Goal: Task Accomplishment & Management: Manage account settings

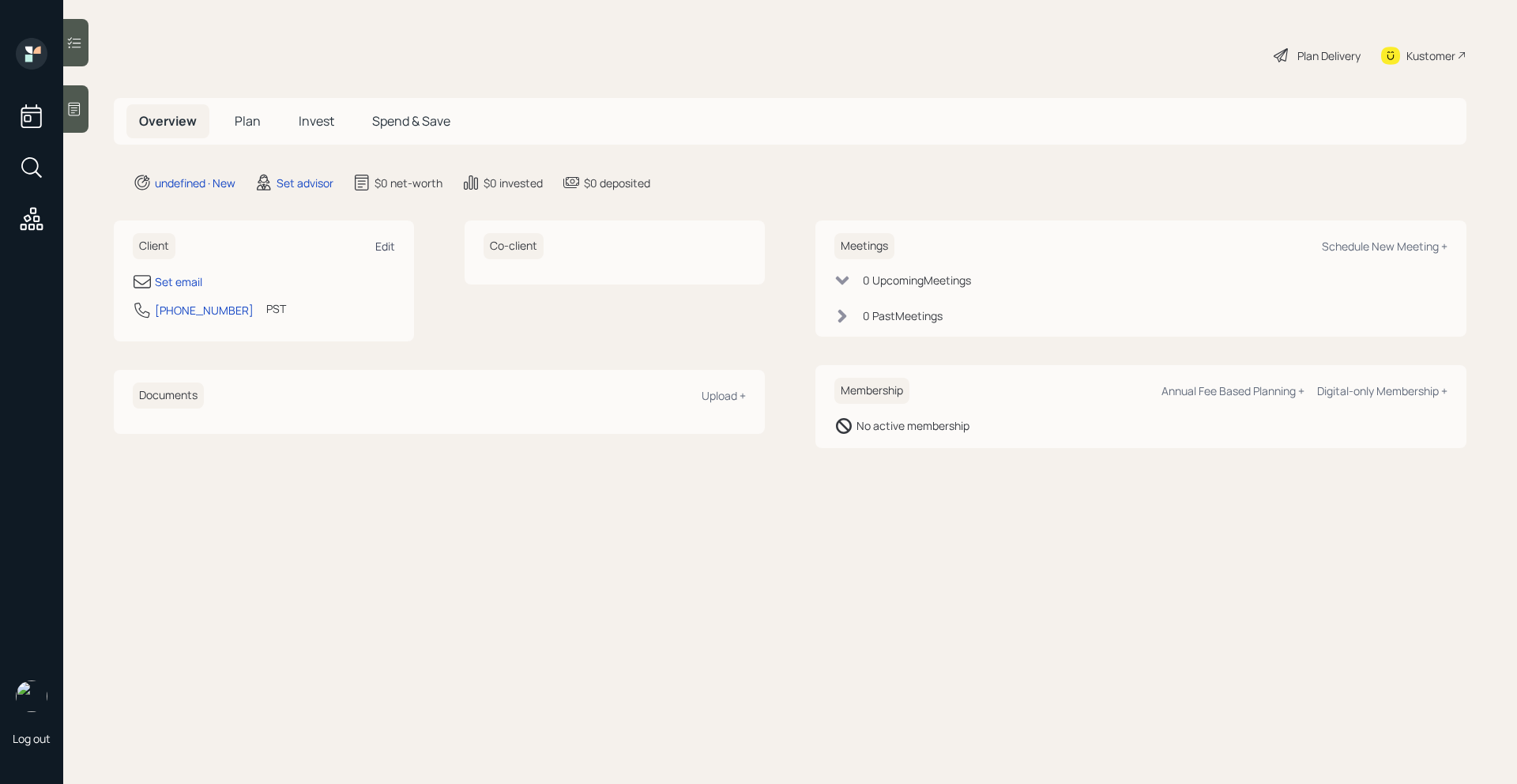
click at [392, 244] on div "Edit" at bounding box center [385, 246] width 20 height 15
select select "America/Los_Angeles"
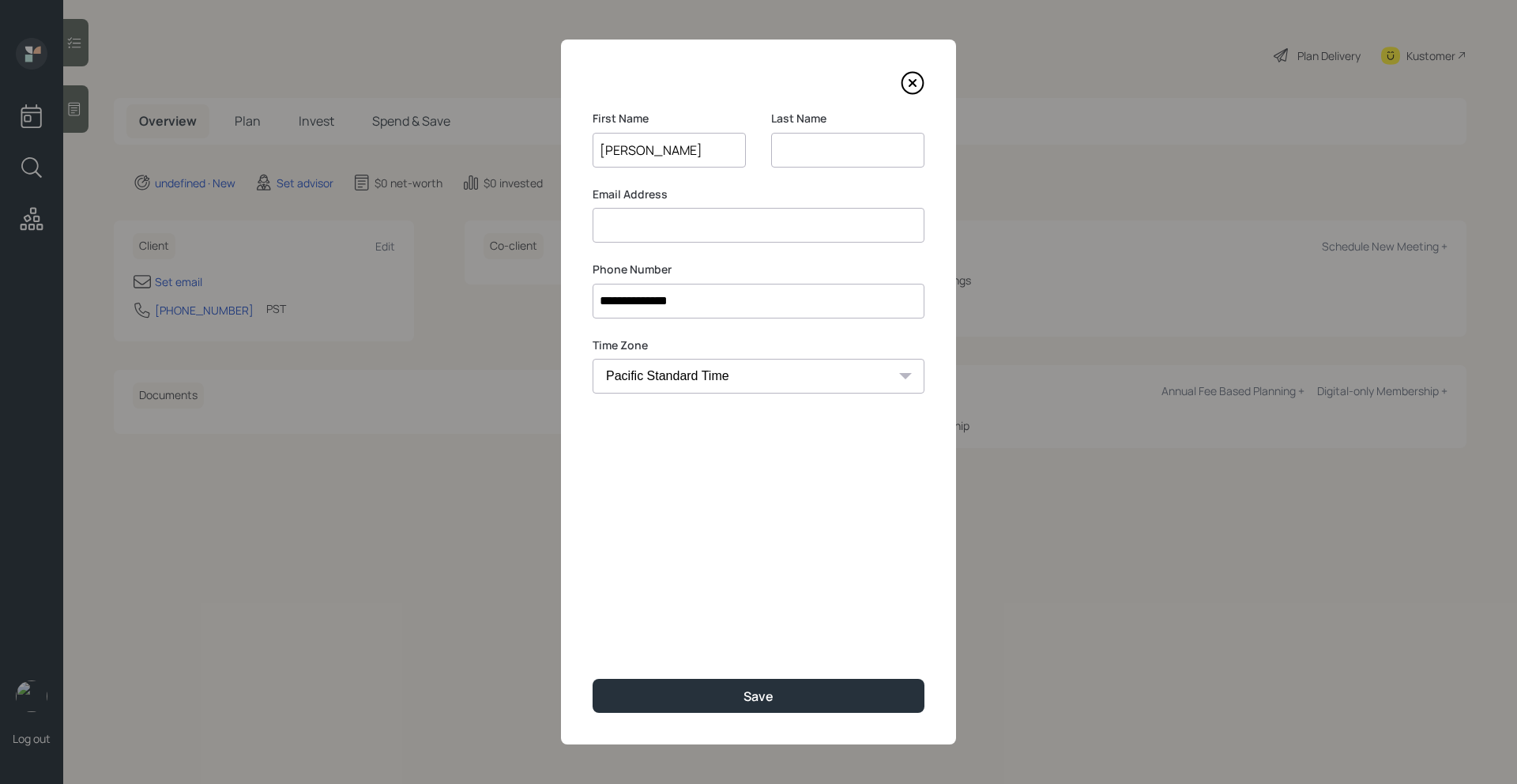
type input "Laura"
click at [810, 149] on input at bounding box center [848, 150] width 154 height 35
click at [734, 231] on input at bounding box center [758, 225] width 332 height 35
click at [871, 147] on input "Weedimen" at bounding box center [848, 150] width 154 height 35
type input "Wederman"
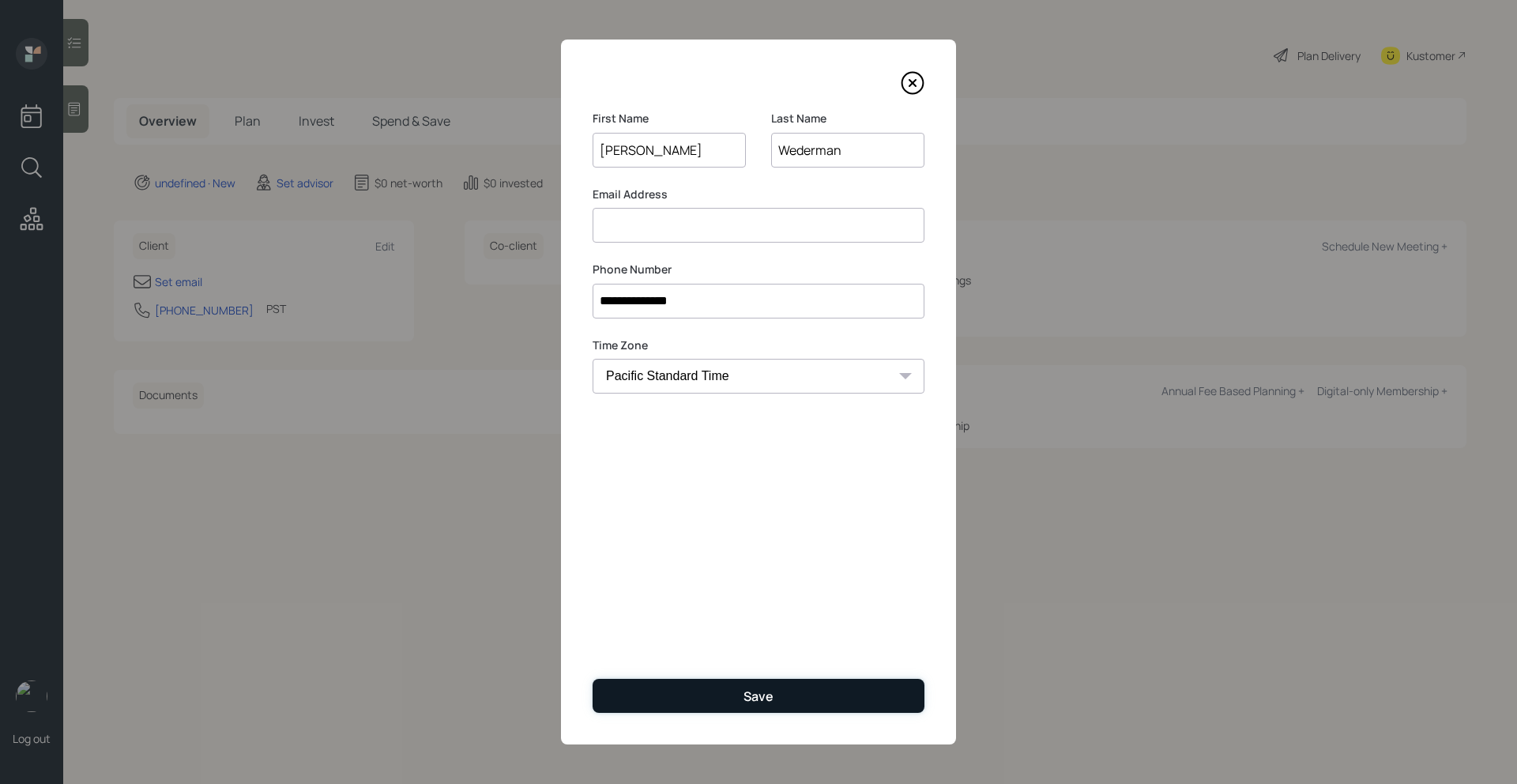
click at [735, 690] on button "Save" at bounding box center [758, 695] width 332 height 34
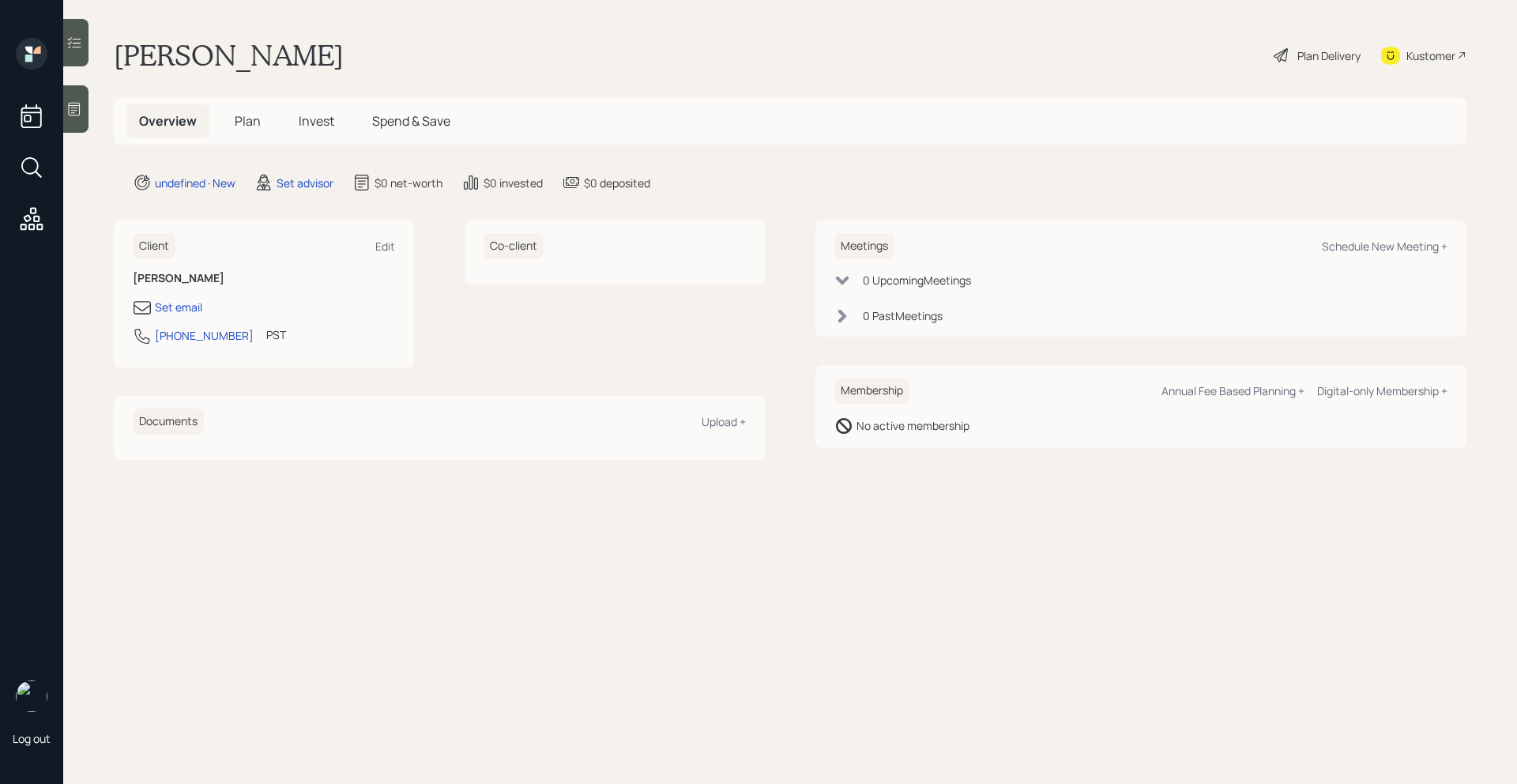
click at [68, 111] on icon at bounding box center [74, 109] width 16 height 16
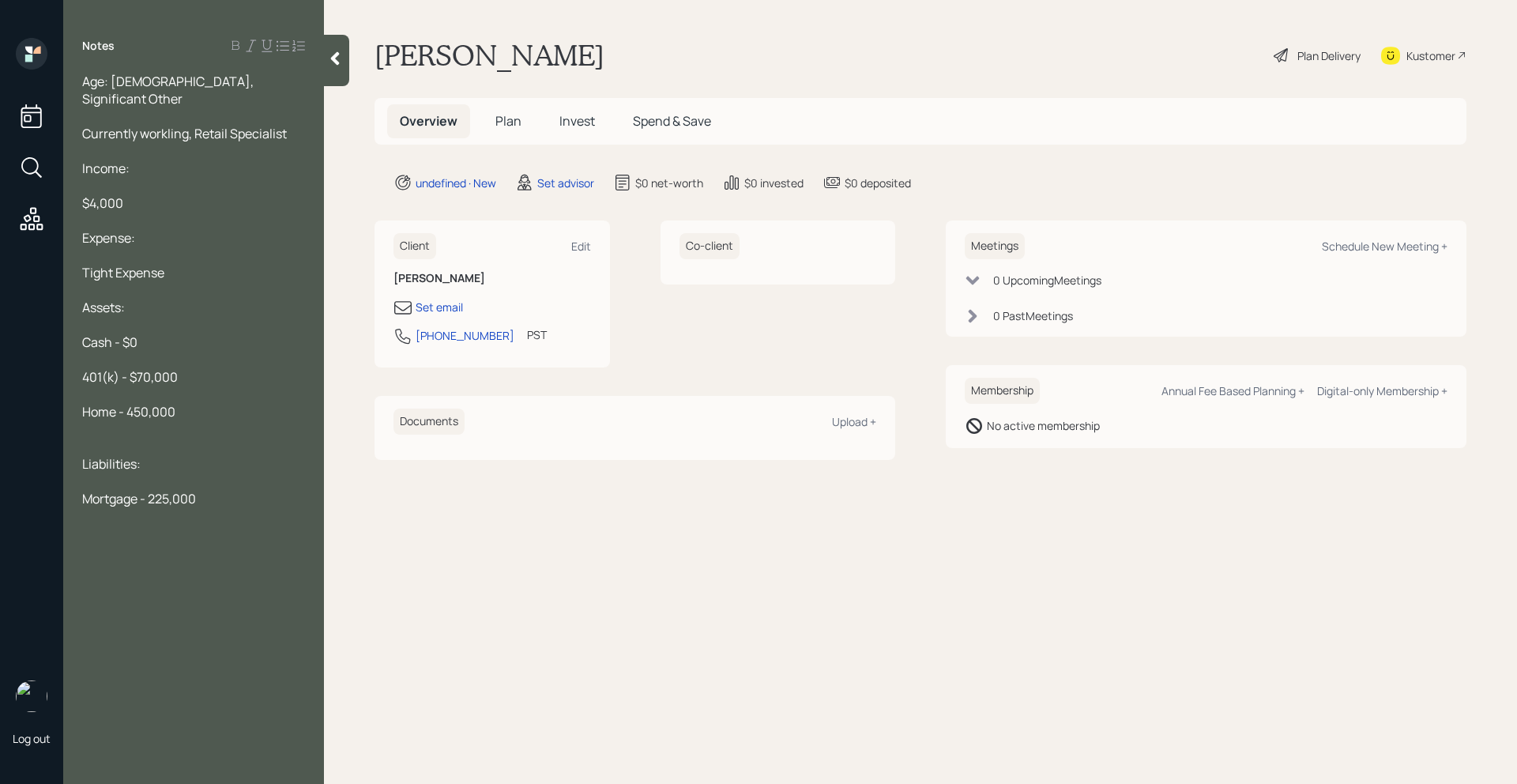
click at [193, 421] on div at bounding box center [194, 429] width 223 height 18
click at [222, 490] on div "Mortgage - 225,000" at bounding box center [194, 498] width 223 height 18
click at [143, 525] on span "Car note - 13,000" at bounding box center [131, 533] width 98 height 18
click at [152, 490] on span "Mortgage - 225,000" at bounding box center [139, 498] width 113 height 18
click at [128, 403] on span "Home - 450,000" at bounding box center [129, 411] width 94 height 18
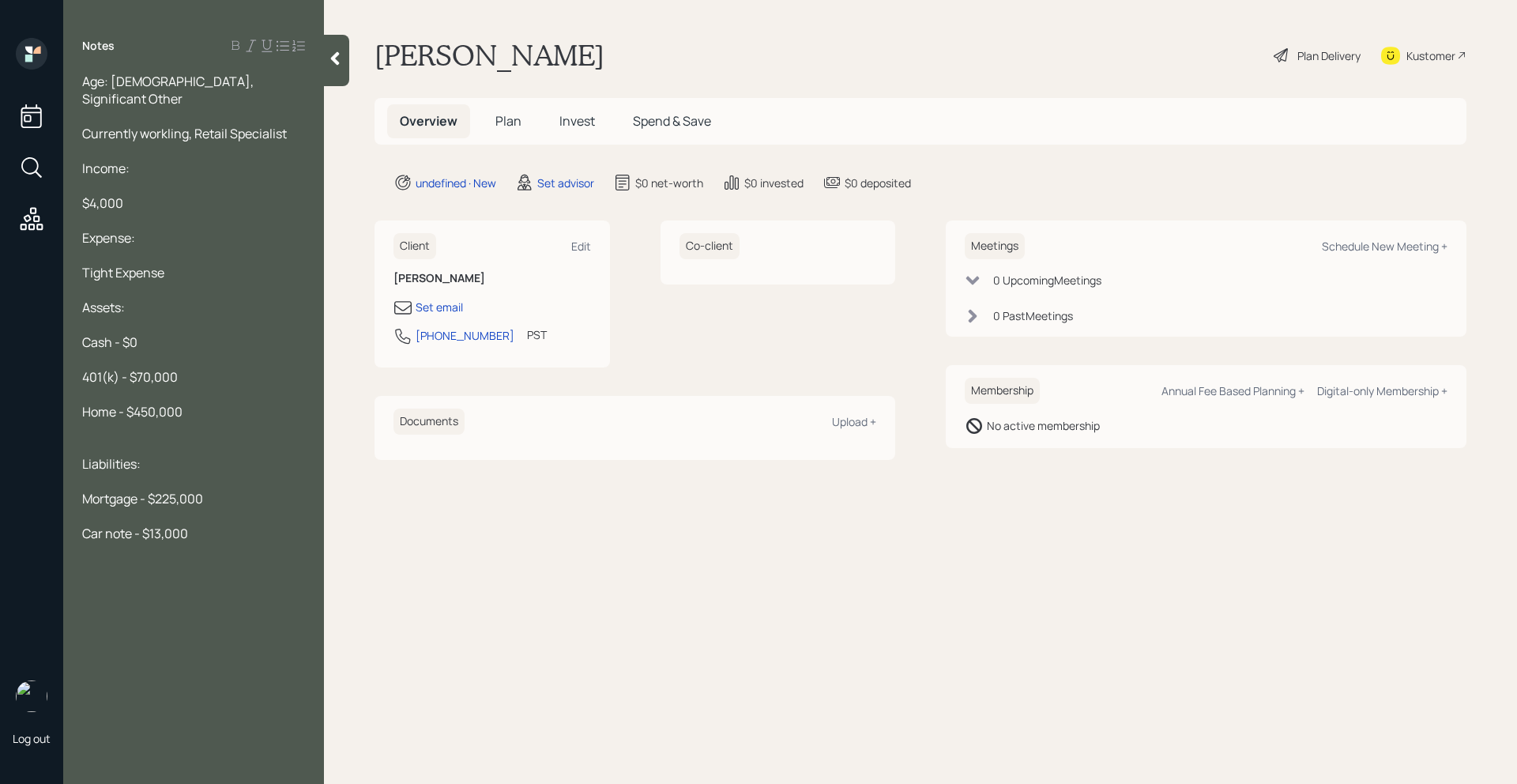
click at [209, 525] on div "Car note - $13,000" at bounding box center [194, 533] width 223 height 18
click at [191, 525] on div "Car note - $13,000" at bounding box center [194, 533] width 223 height 18
click at [176, 125] on span "Currently workling, Retail Specialist" at bounding box center [185, 133] width 204 height 18
click at [171, 125] on span "Currently workling, Retail Specialist" at bounding box center [185, 133] width 204 height 18
click at [183, 159] on div "Income:" at bounding box center [194, 168] width 223 height 18
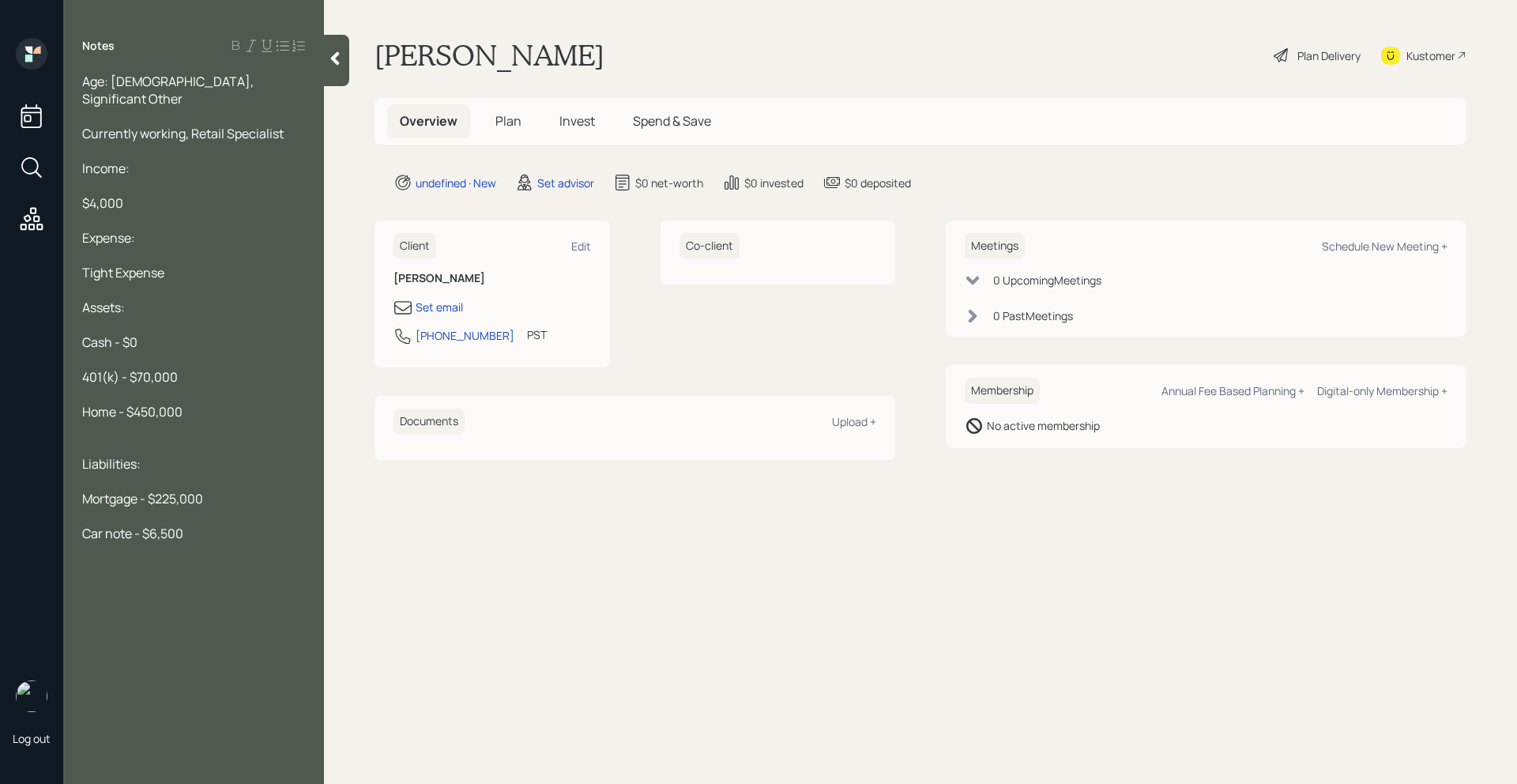
click at [177, 212] on div at bounding box center [194, 220] width 223 height 18
click at [177, 246] on div at bounding box center [194, 255] width 223 height 18
click at [177, 264] on div "Tight Expense" at bounding box center [194, 273] width 223 height 18
click at [177, 299] on div "Assets:" at bounding box center [194, 307] width 223 height 18
click at [168, 333] on div "Cash - $0" at bounding box center [194, 342] width 223 height 18
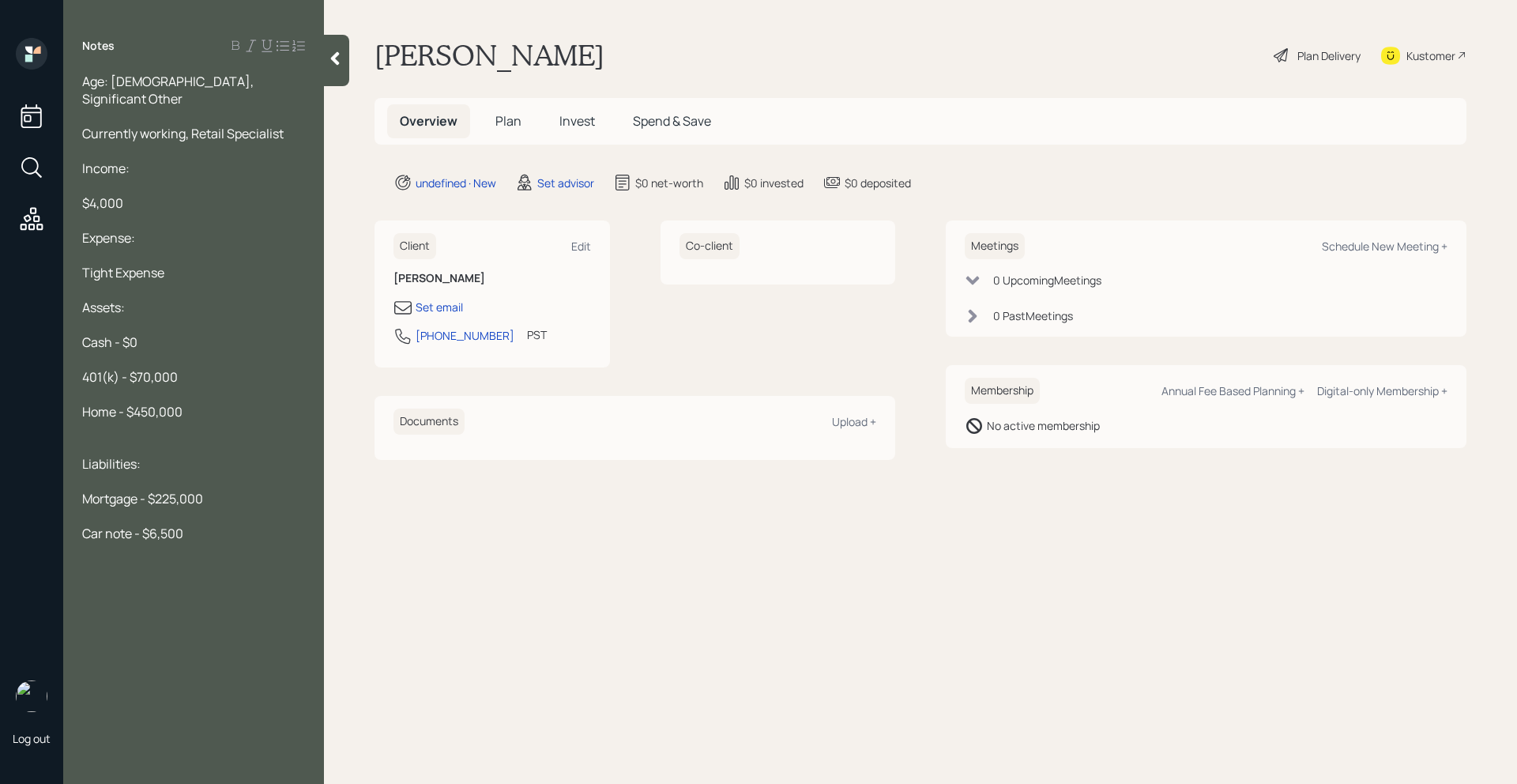
click at [323, 52] on div "Notes" at bounding box center [193, 45] width 260 height 16
click at [334, 52] on icon at bounding box center [335, 58] width 16 height 16
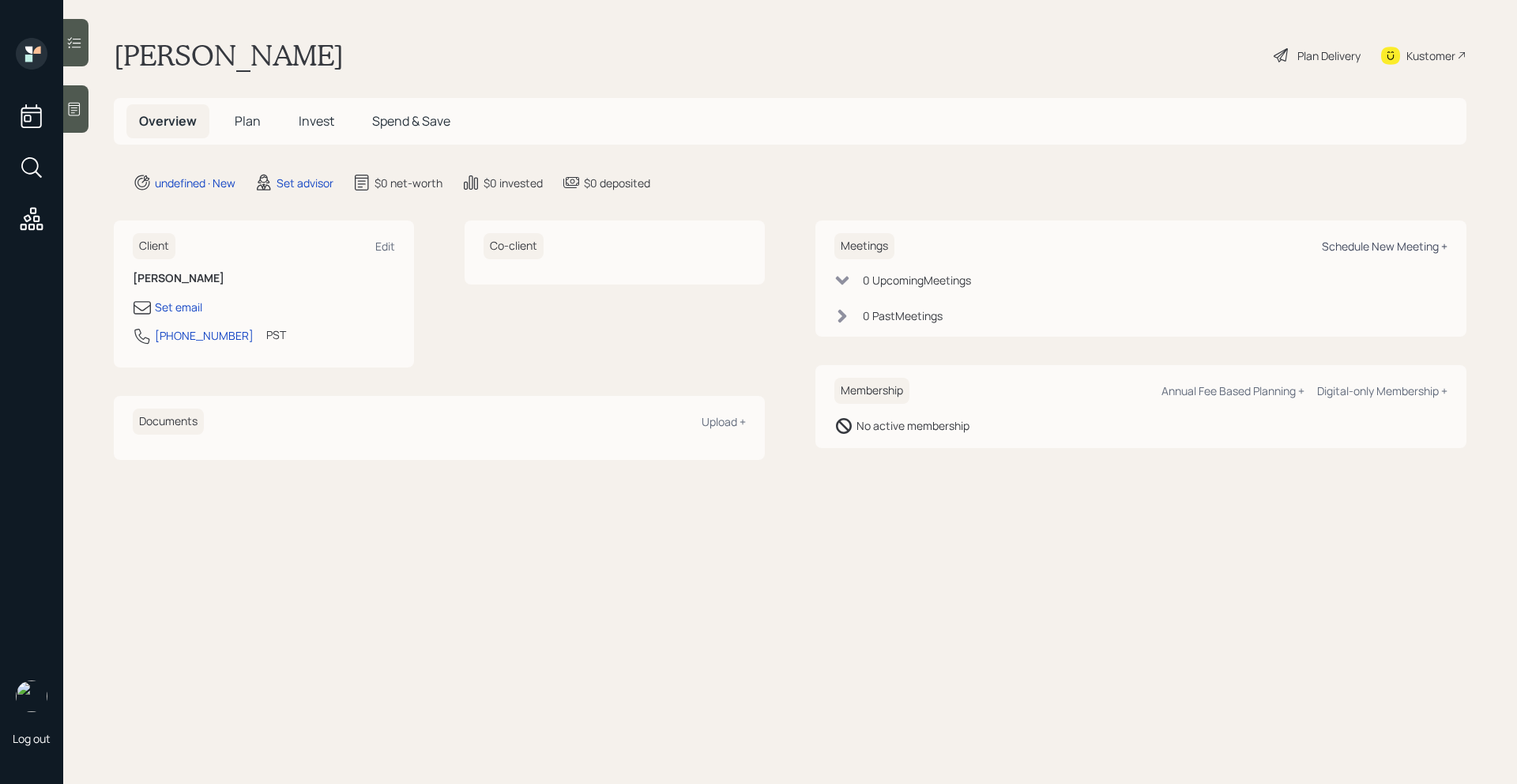
click at [1430, 244] on div "Schedule New Meeting +" at bounding box center [1385, 246] width 126 height 15
select select "round-robin"
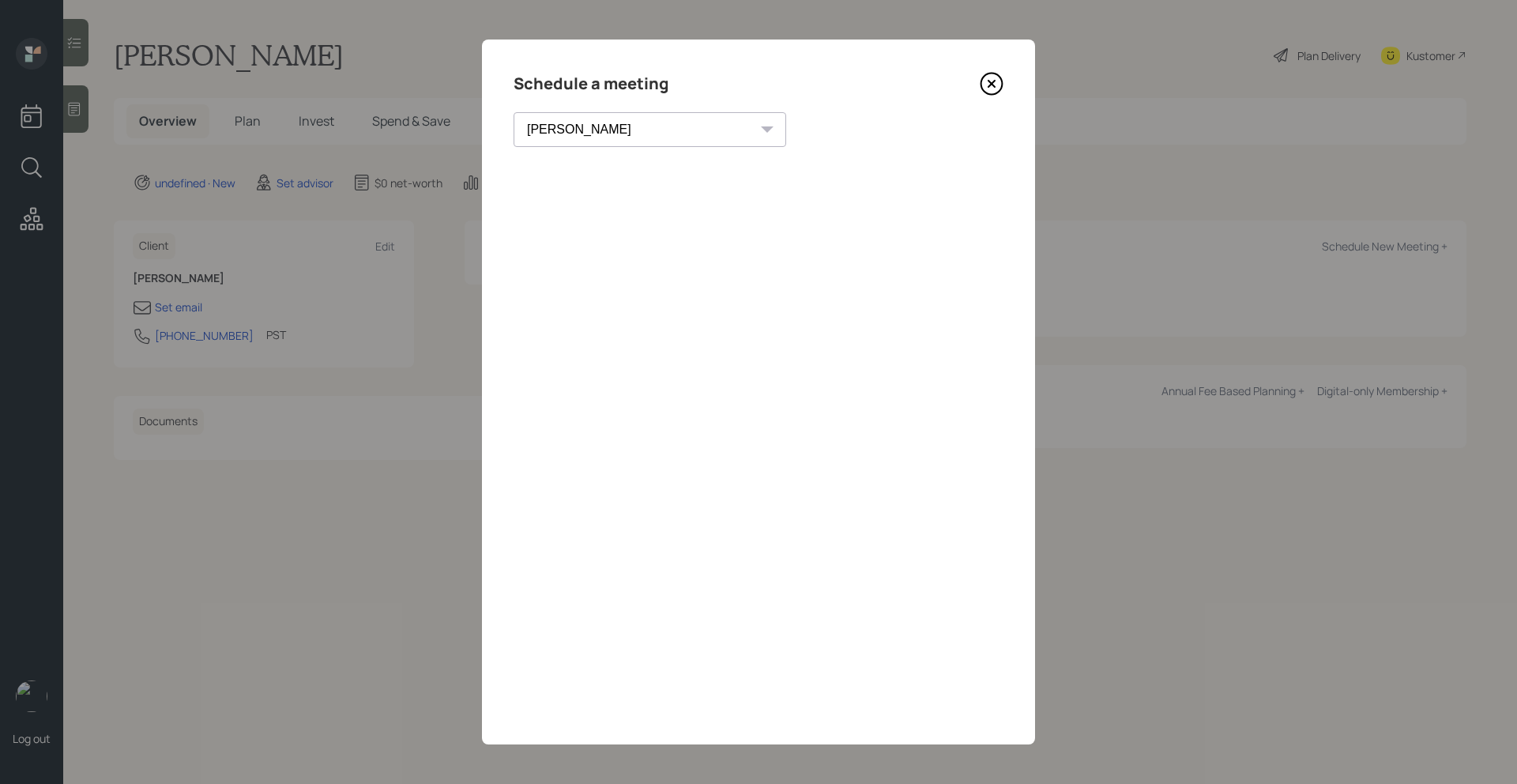
click at [987, 92] on icon at bounding box center [991, 83] width 23 height 23
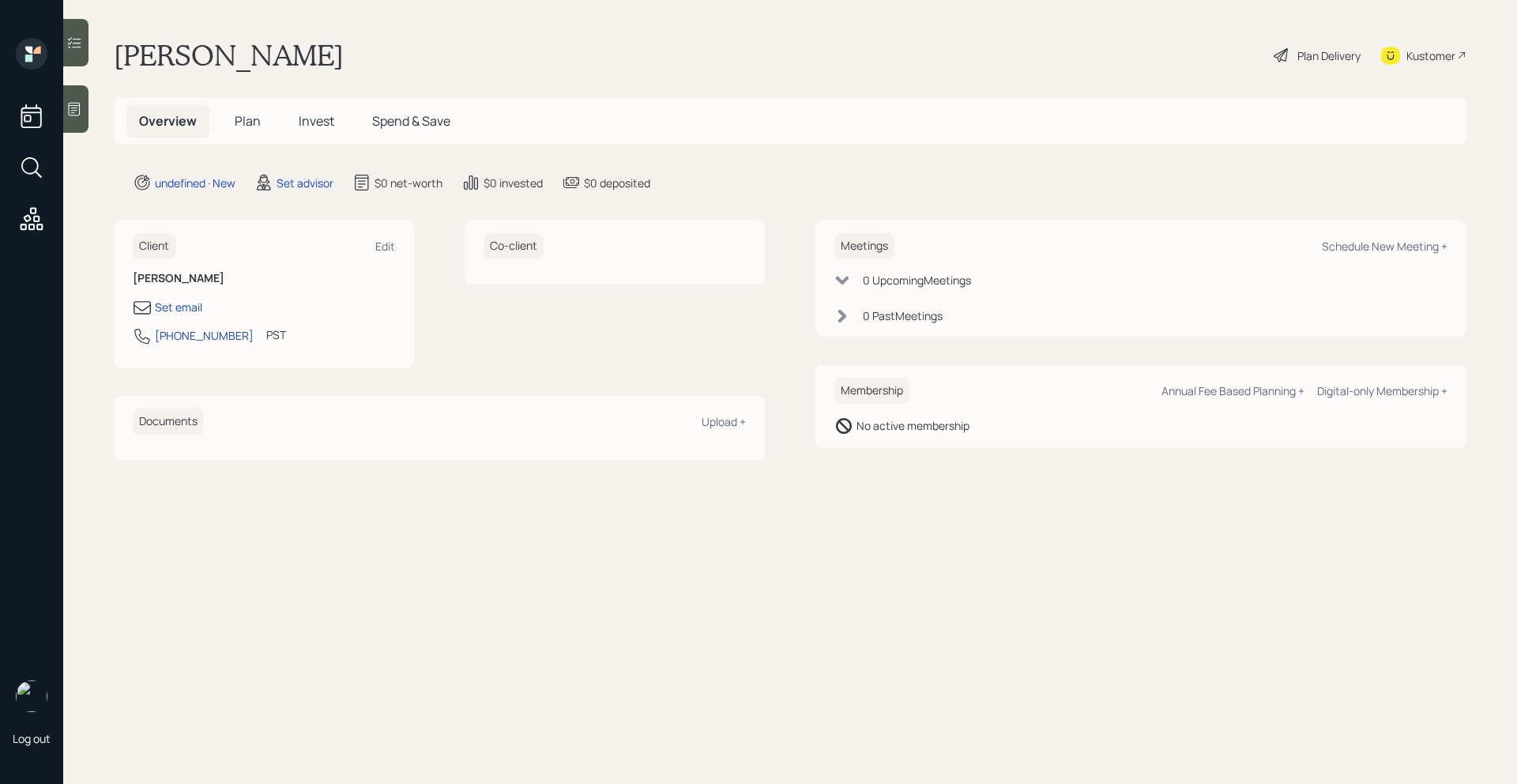
click at [78, 103] on icon at bounding box center [74, 109] width 16 height 16
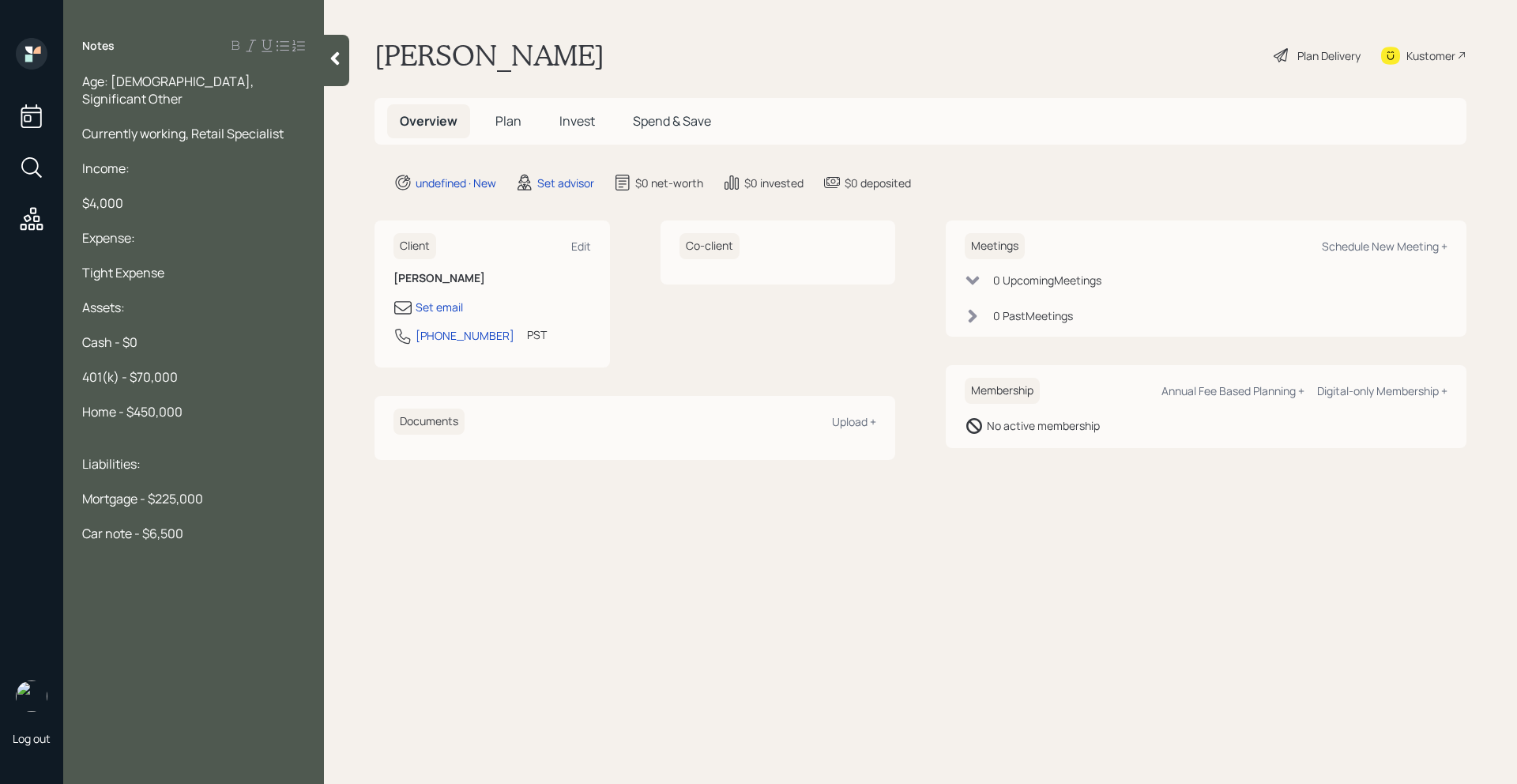
click at [243, 84] on div "Age: 65, Significant Other" at bounding box center [194, 90] width 223 height 35
click at [300, 125] on div "Currently working, Retail Specialist" at bounding box center [194, 133] width 223 height 18
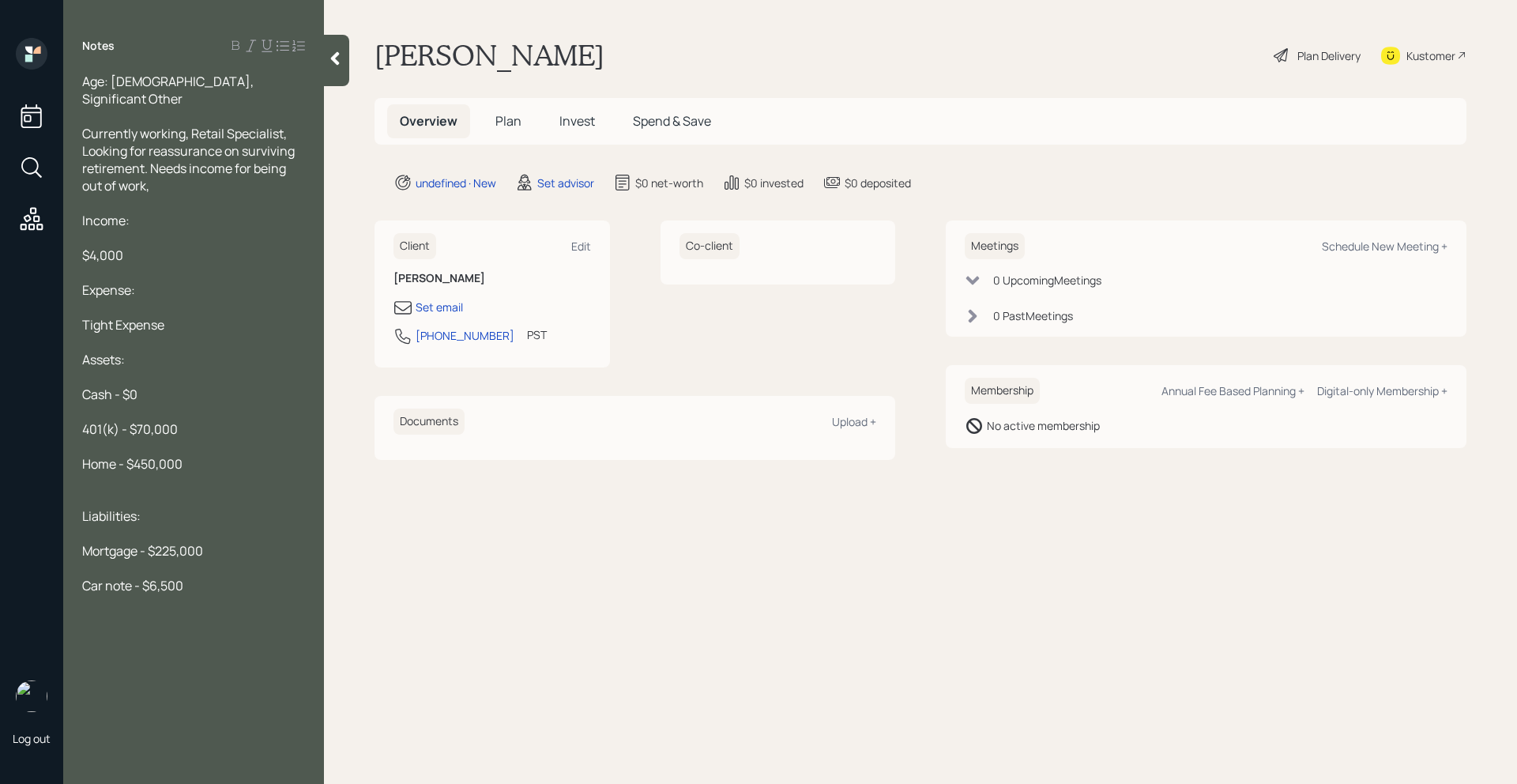
click at [340, 49] on div at bounding box center [336, 60] width 25 height 52
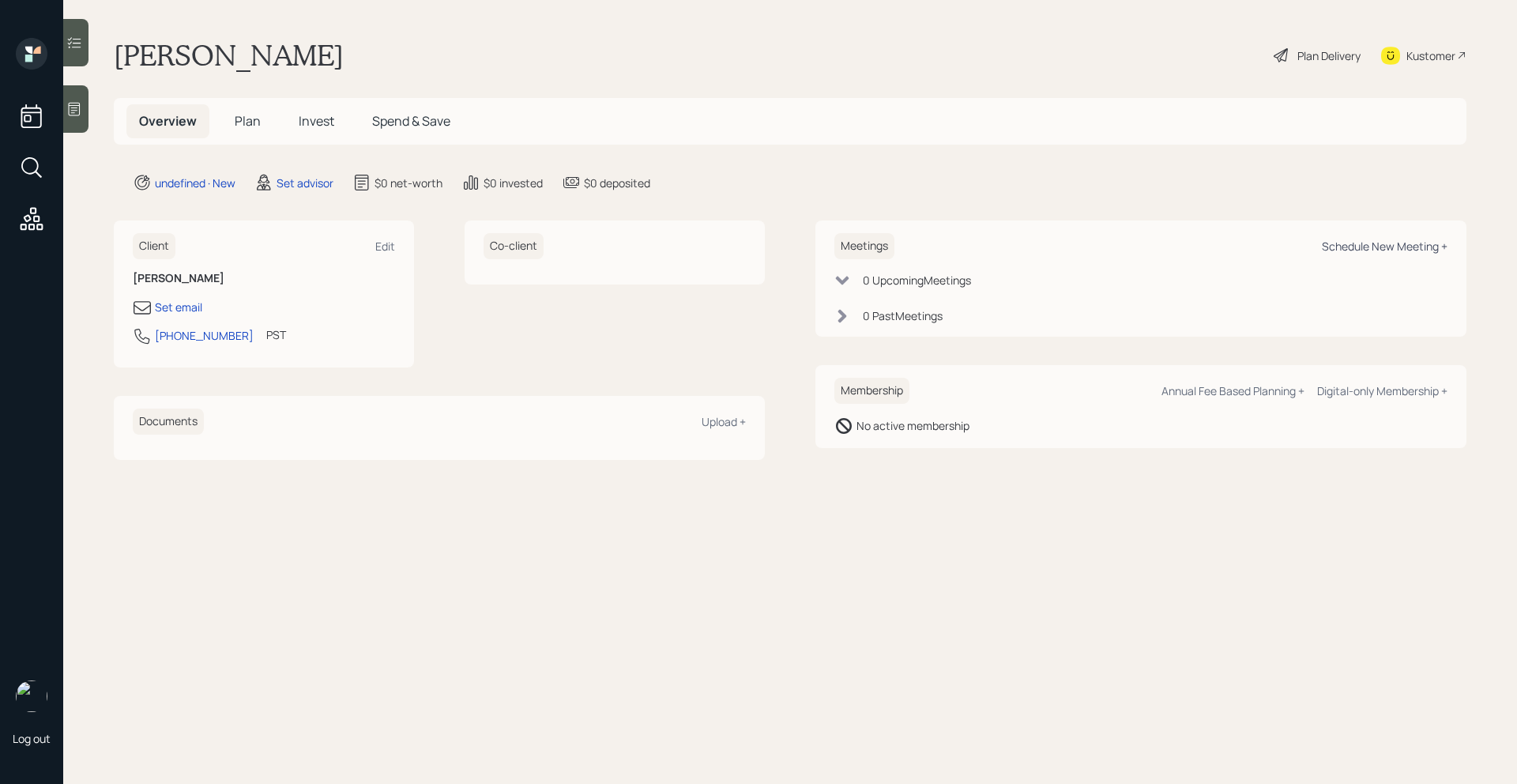
click at [1398, 242] on div "Schedule New Meeting +" at bounding box center [1385, 246] width 126 height 15
select select "round-robin"
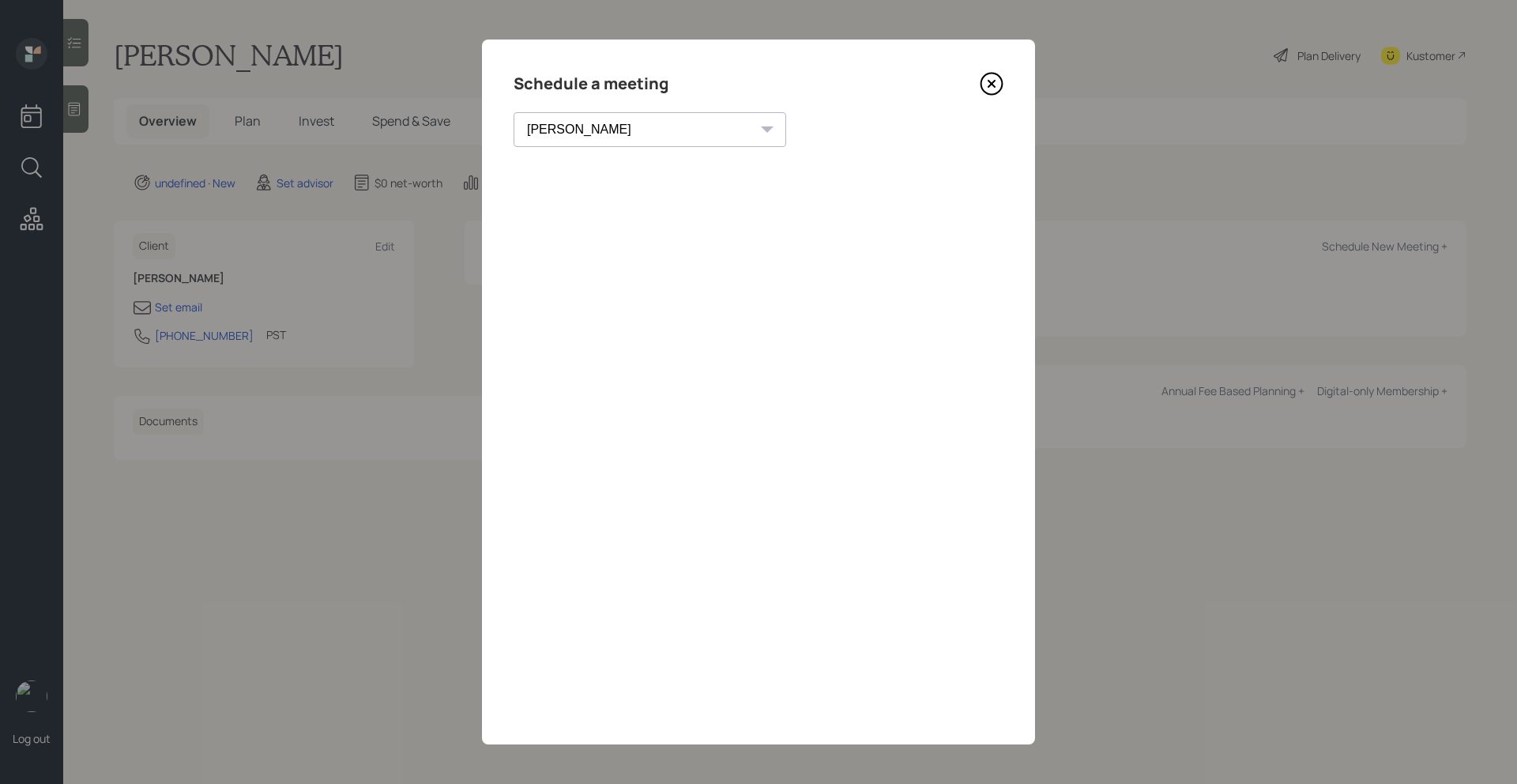
click at [619, 139] on select "Theresa Spinello Matthew Burke Xavier Ross Eitan Bar-David Ian Yamey Trevor Nel…" at bounding box center [649, 129] width 273 height 35
click at [986, 82] on icon at bounding box center [991, 83] width 23 height 23
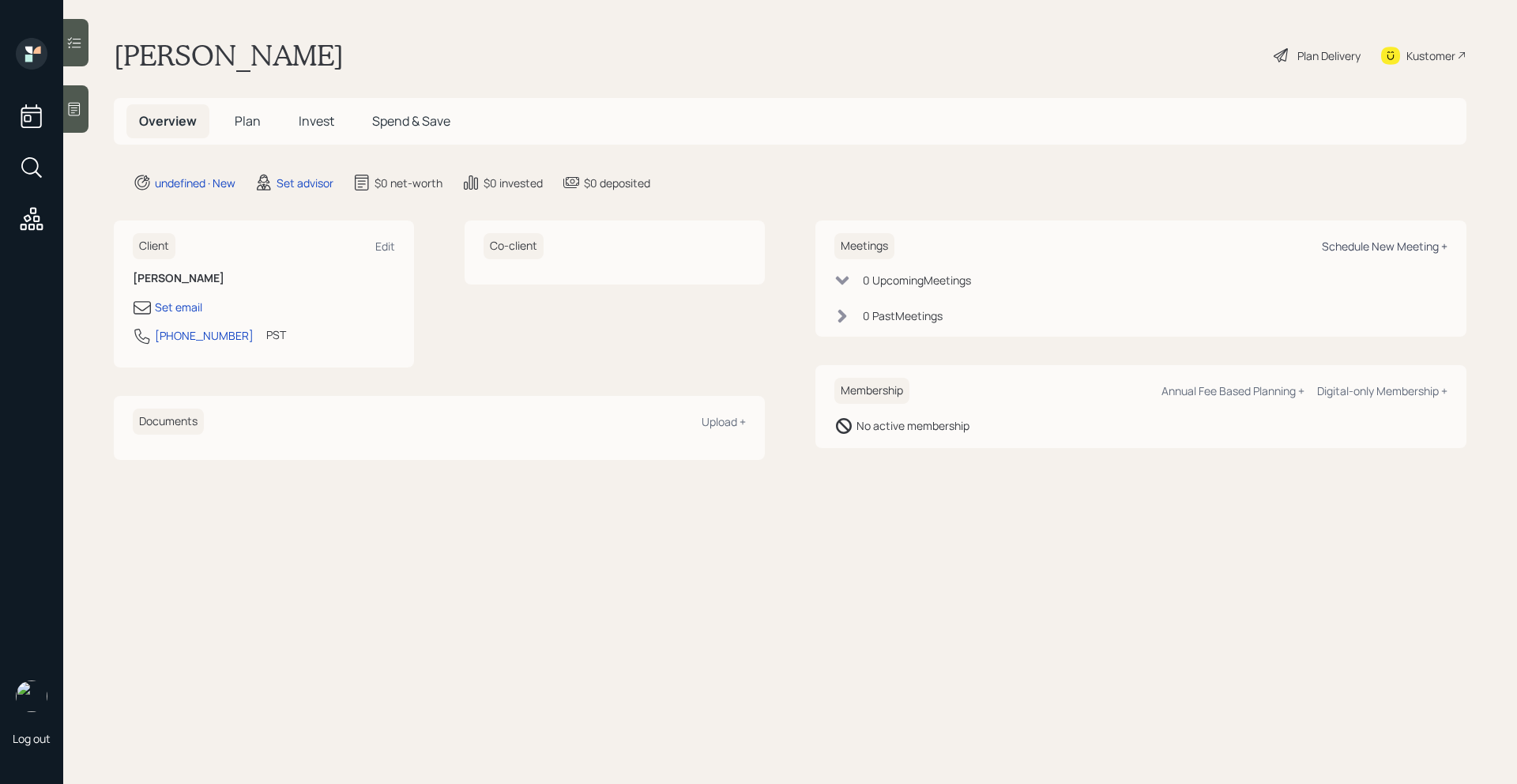
click at [1394, 249] on div "Schedule New Meeting +" at bounding box center [1385, 246] width 126 height 15
select select "round-robin"
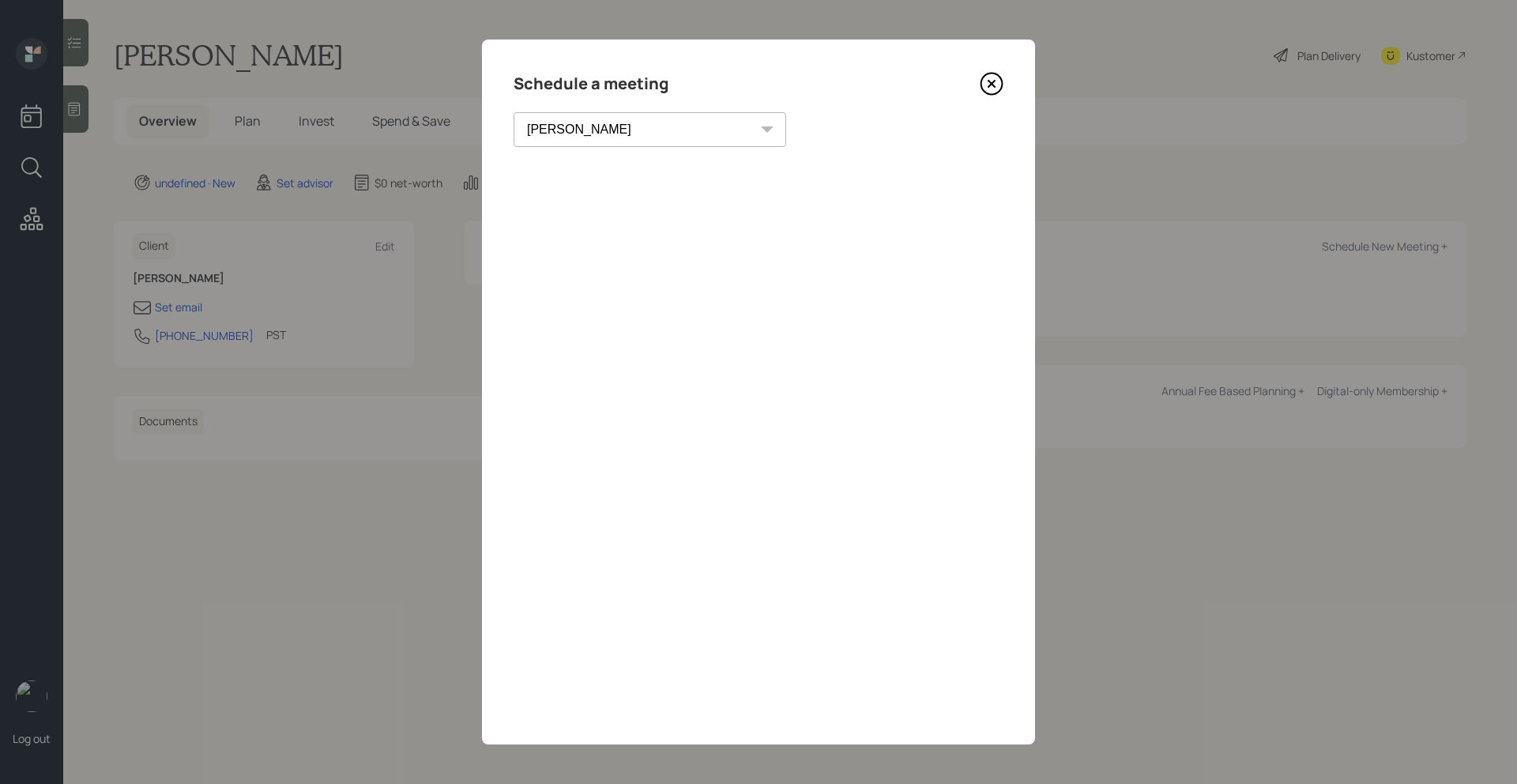
click at [988, 88] on icon at bounding box center [991, 83] width 23 height 23
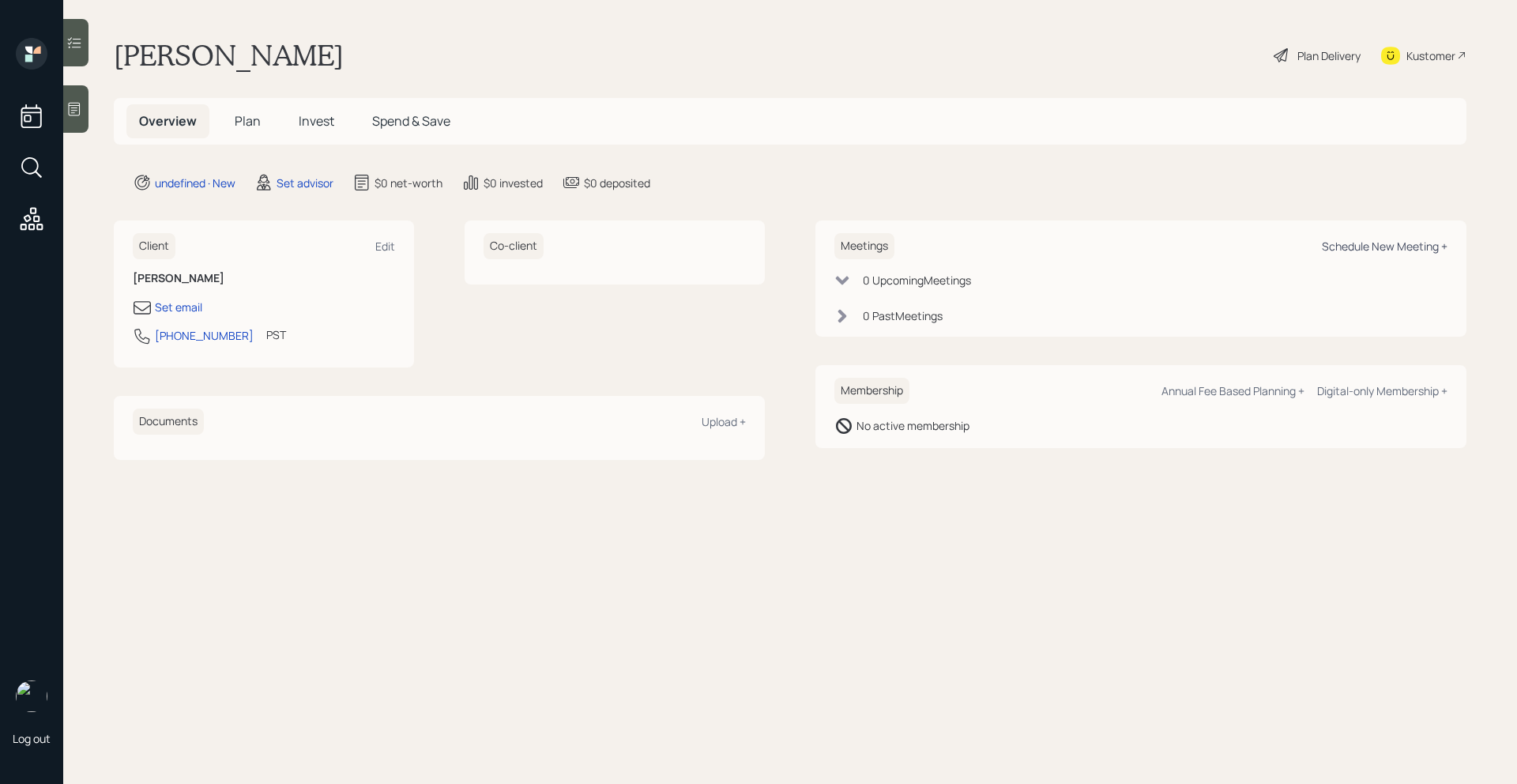
click at [1362, 248] on div "Schedule New Meeting +" at bounding box center [1385, 246] width 126 height 15
select select "round-robin"
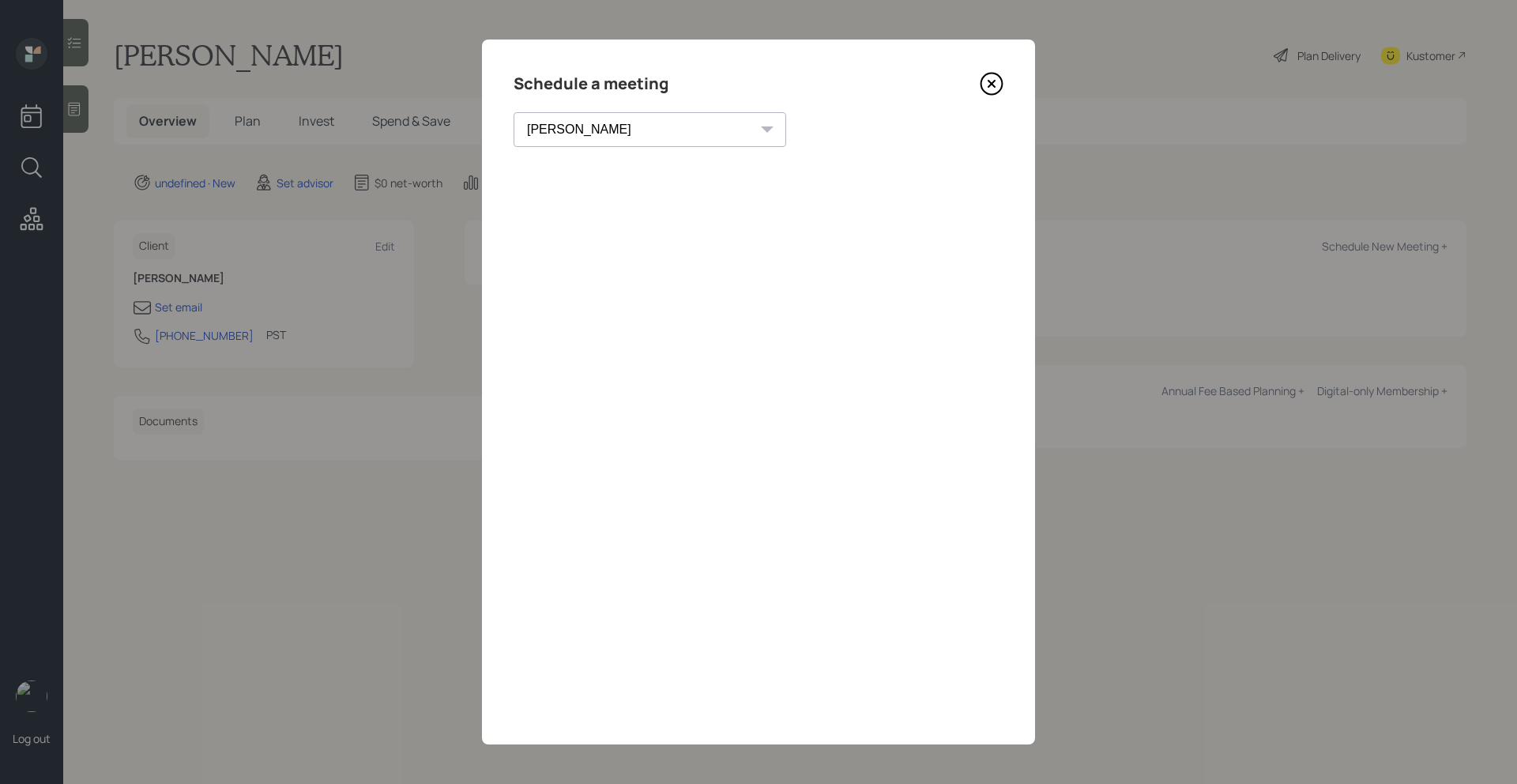
click at [990, 78] on icon at bounding box center [991, 83] width 23 height 23
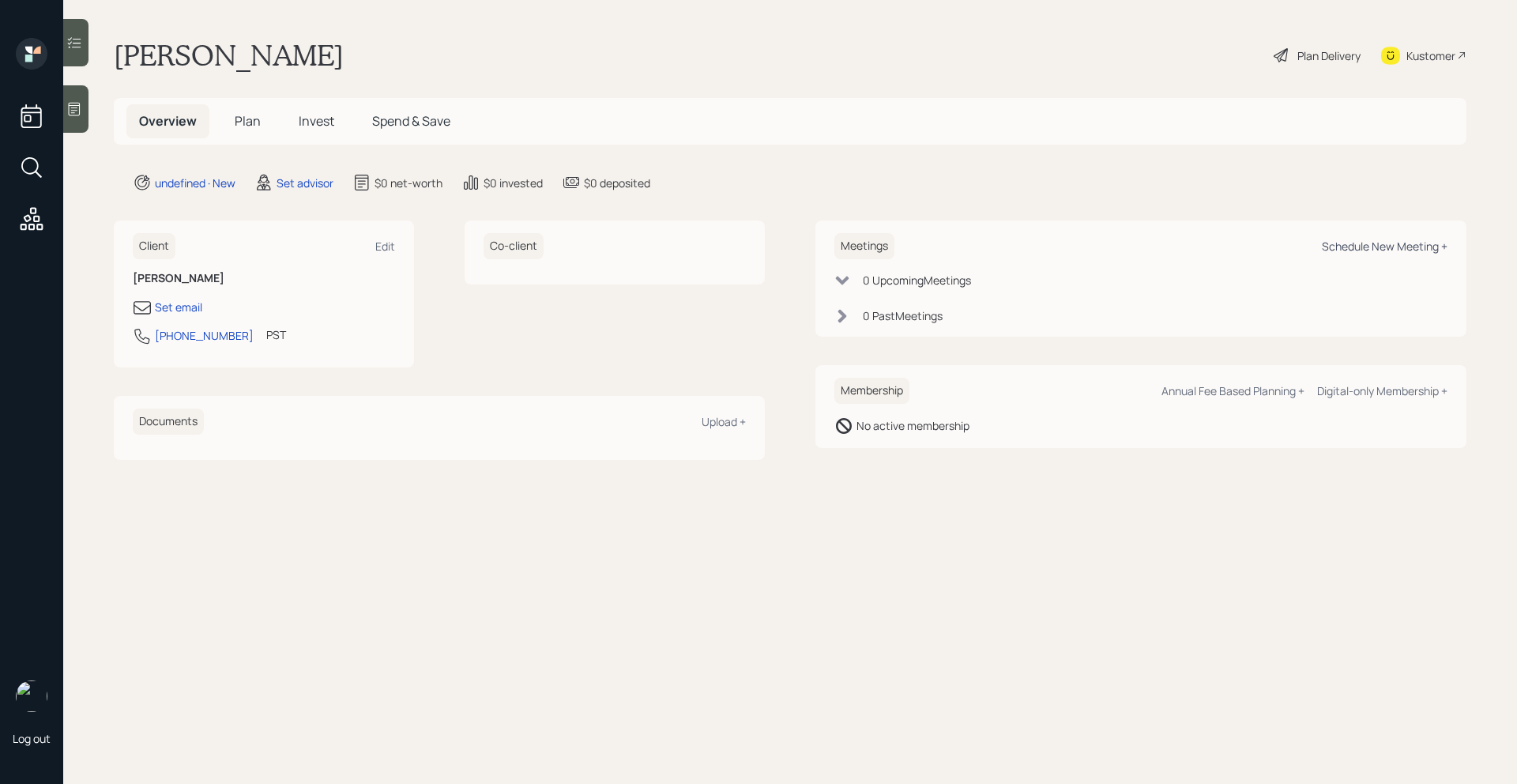
click at [1399, 239] on div "Schedule New Meeting +" at bounding box center [1385, 246] width 126 height 15
select select "round-robin"
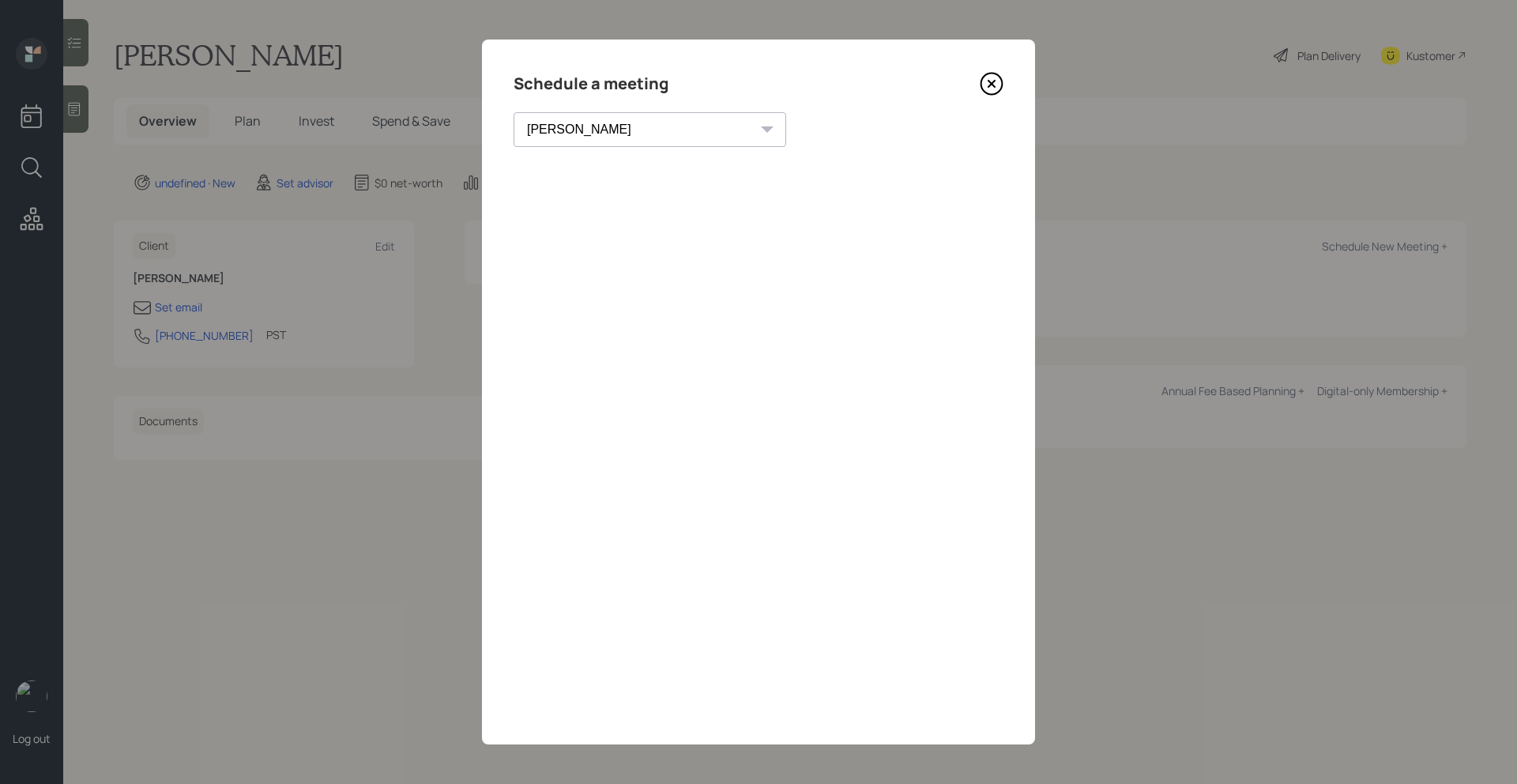
click at [994, 84] on icon at bounding box center [991, 83] width 23 height 23
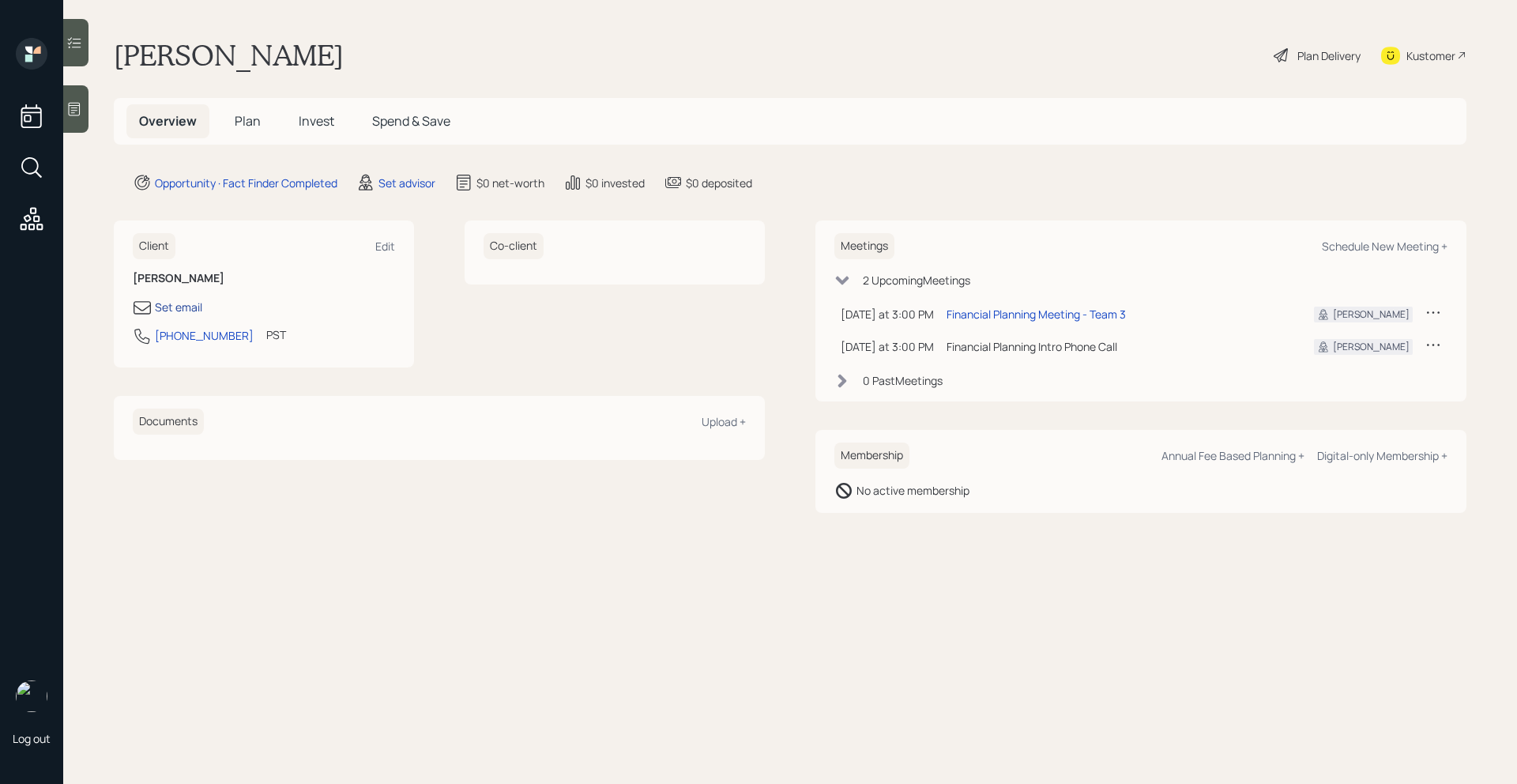
click at [186, 308] on div "Set email" at bounding box center [178, 307] width 48 height 17
select select "America/Los_Angeles"
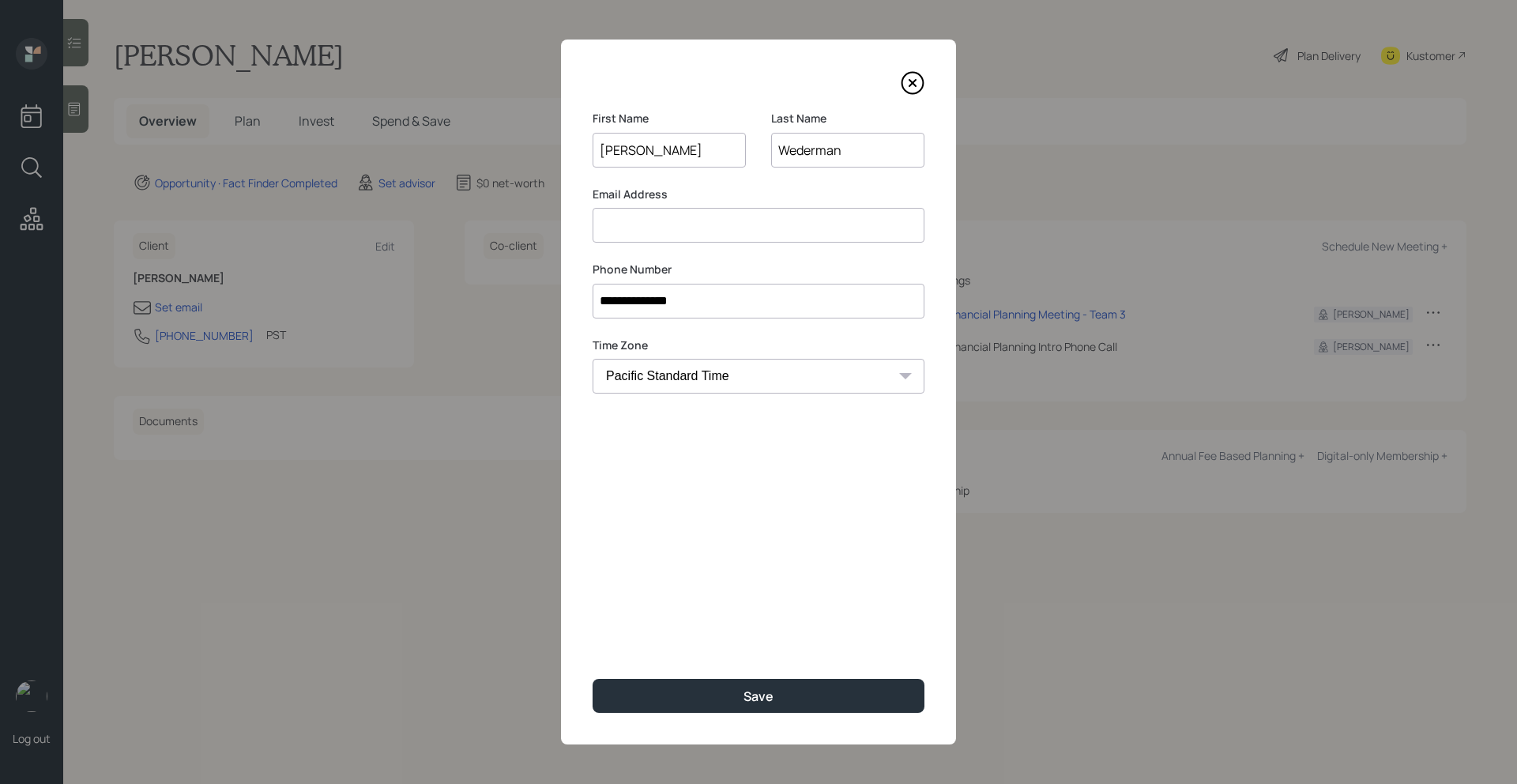
click at [632, 235] on input at bounding box center [758, 225] width 332 height 35
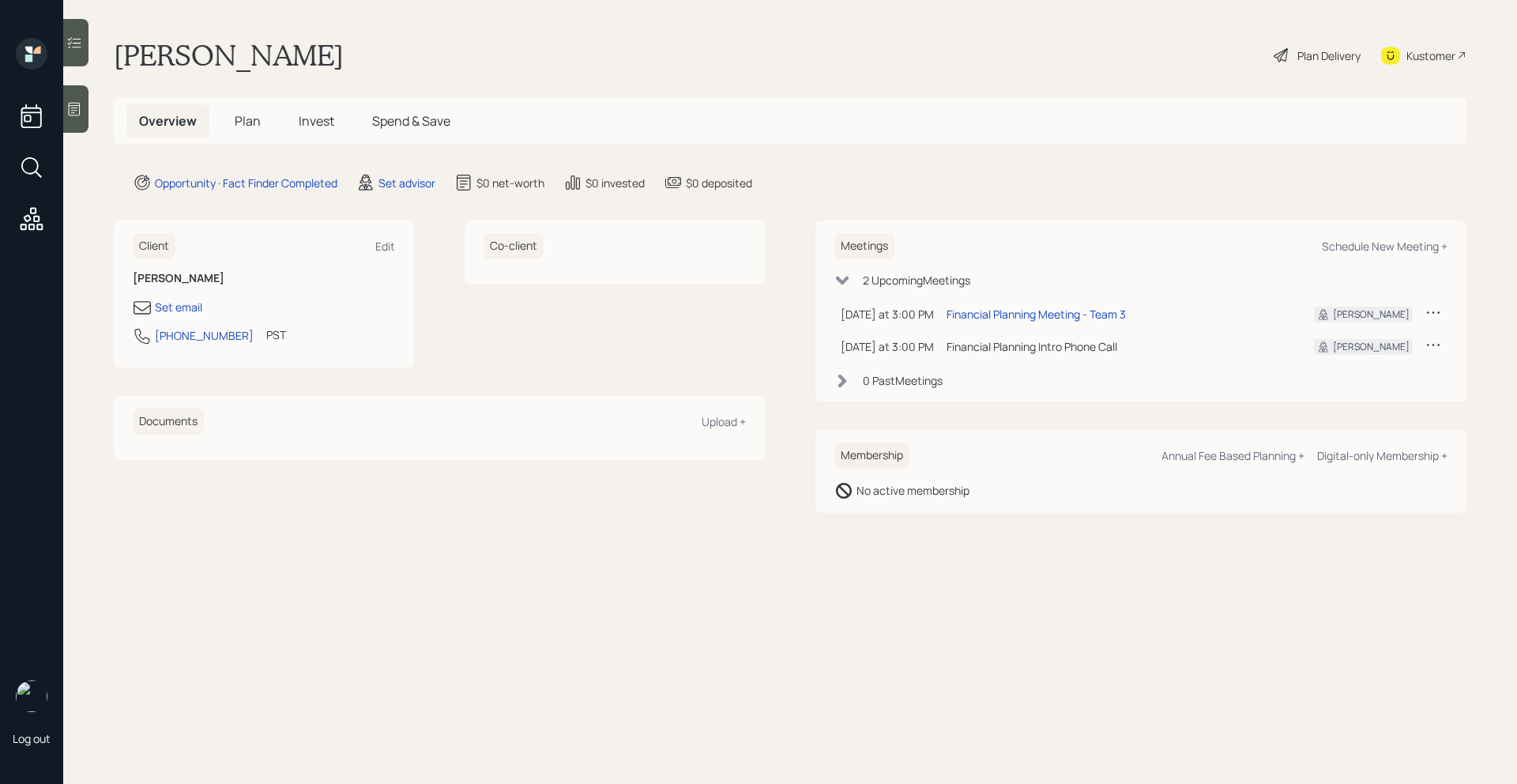
click at [1432, 350] on icon at bounding box center [1433, 344] width 16 height 16
click at [1346, 391] on div "Cancel" at bounding box center [1384, 390] width 113 height 15
